Goal: Task Accomplishment & Management: Manage account settings

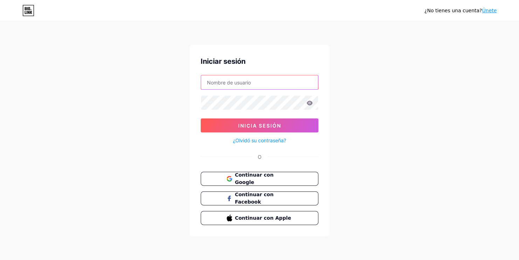
type input "241083maciastamayo@gmail.com"
click at [255, 128] on button "Inicia sesión" at bounding box center [260, 125] width 118 height 14
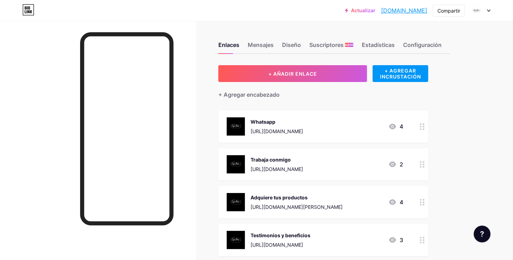
click at [423, 204] on circle at bounding box center [424, 205] width 2 height 2
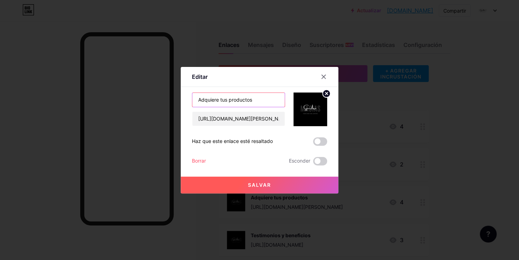
click at [195, 100] on input "Adquiere tus productos" at bounding box center [238, 100] width 92 height 14
type input "Regístrate como cliente y adquiere tus productos"
click at [252, 187] on span "Salvar" at bounding box center [259, 185] width 23 height 6
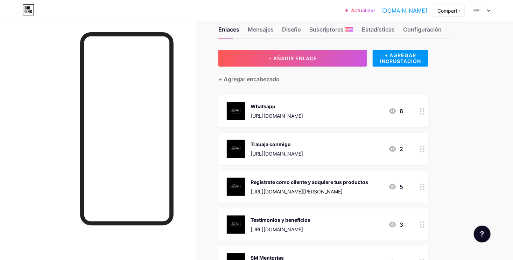
scroll to position [0, 0]
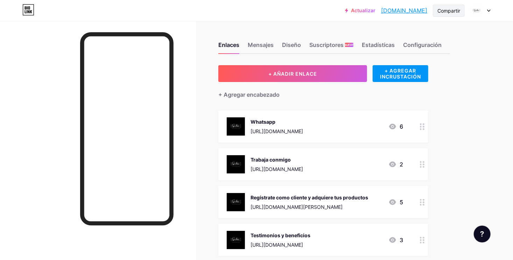
click at [457, 11] on div "Compartir" at bounding box center [449, 10] width 23 height 7
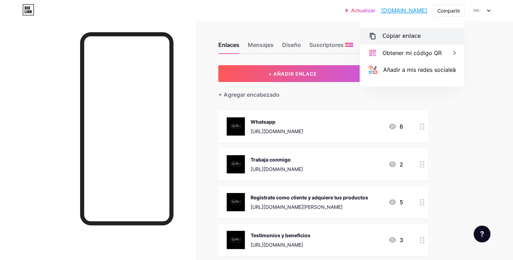
click at [401, 39] on div "Copiar enlace" at bounding box center [402, 36] width 39 height 8
click at [418, 37] on div "Copiar enlace" at bounding box center [412, 36] width 104 height 17
click at [391, 34] on div "Copiar enlace" at bounding box center [402, 36] width 39 height 8
click at [391, 34] on div "Copiado" at bounding box center [394, 36] width 23 height 8
